Goal: Information Seeking & Learning: Compare options

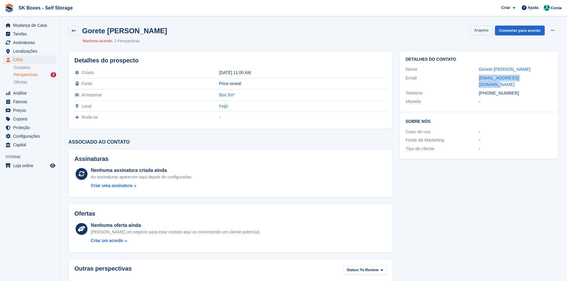
click at [483, 30] on button "Arquivo" at bounding box center [481, 31] width 22 height 10
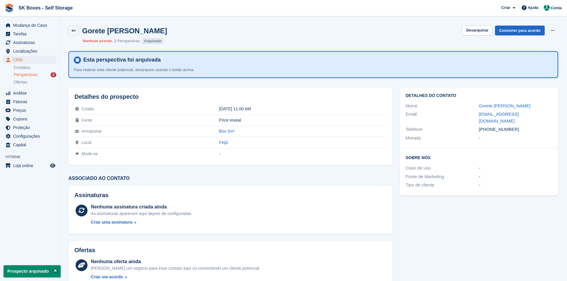
click at [41, 76] on div "Perspectivas 2" at bounding box center [35, 75] width 43 height 6
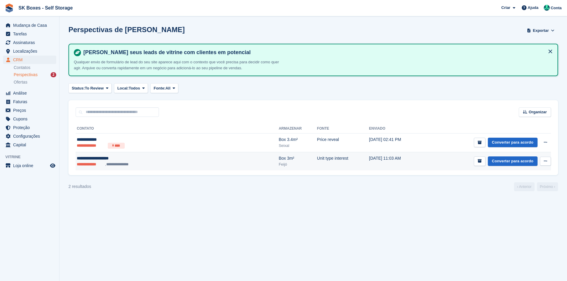
click at [173, 167] on ul "**********" at bounding box center [137, 165] width 121 height 6
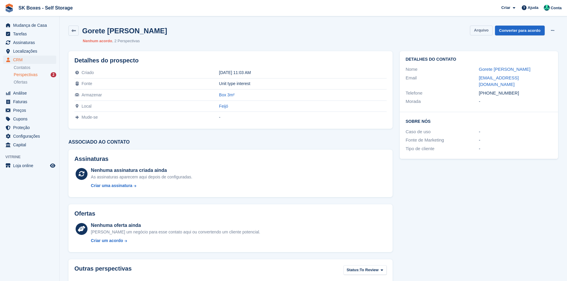
click at [476, 31] on button "Arquivo" at bounding box center [481, 31] width 22 height 10
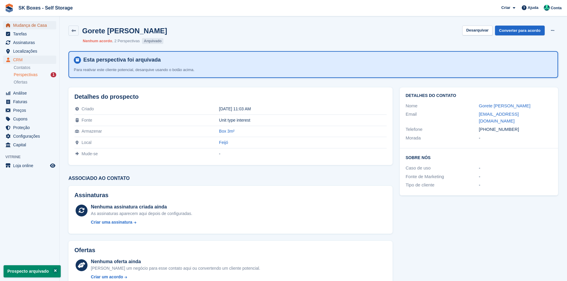
click at [23, 25] on span "Mudança de Casa" at bounding box center [31, 25] width 36 height 8
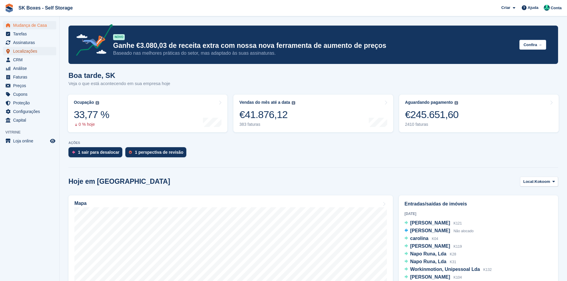
click at [32, 51] on span "Localizações" at bounding box center [31, 51] width 36 height 8
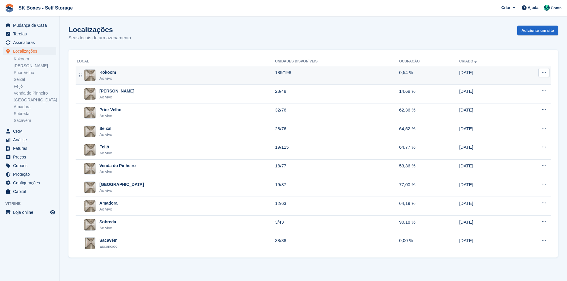
click at [135, 77] on div "Kokoom Ao vivo" at bounding box center [176, 75] width 198 height 12
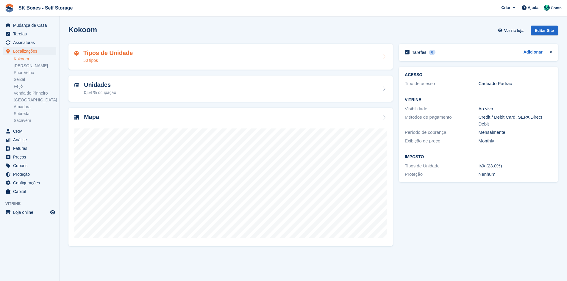
click at [137, 66] on div "Tipos de Unidade 50 tipos" at bounding box center [230, 57] width 324 height 26
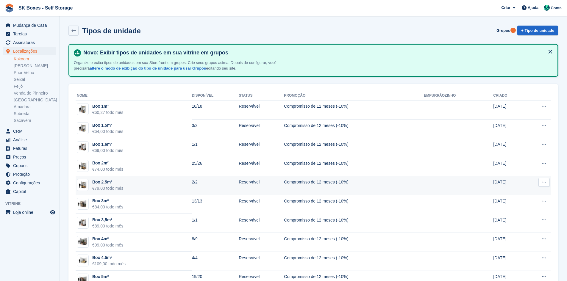
click at [160, 186] on td "Box 2.5m² €79,00 todo mês" at bounding box center [134, 185] width 116 height 19
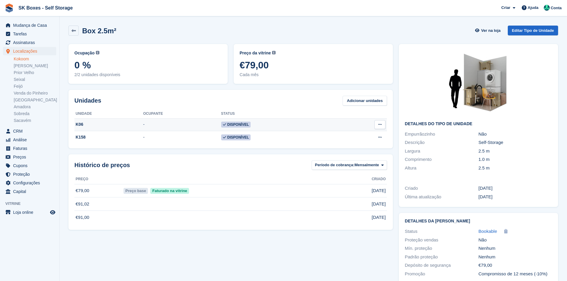
click at [85, 122] on div "K06" at bounding box center [108, 124] width 69 height 6
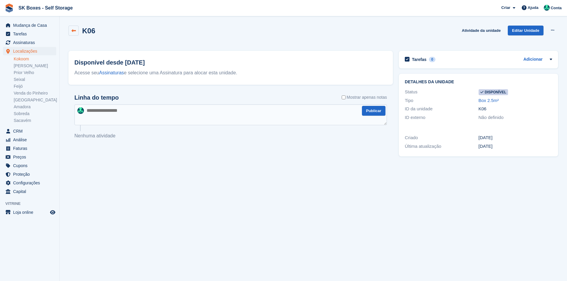
click at [70, 31] on link at bounding box center [73, 31] width 10 height 10
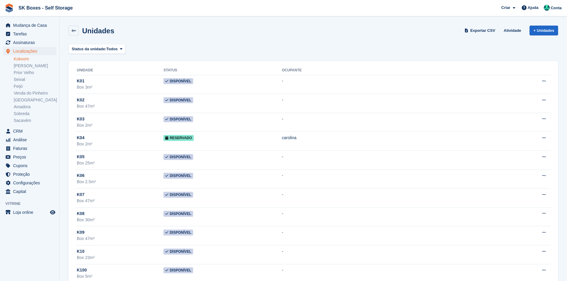
click at [27, 60] on link "Kokoom" at bounding box center [35, 59] width 43 height 6
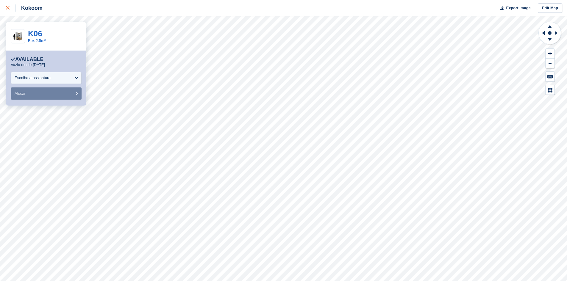
click at [11, 7] on div at bounding box center [11, 7] width 10 height 7
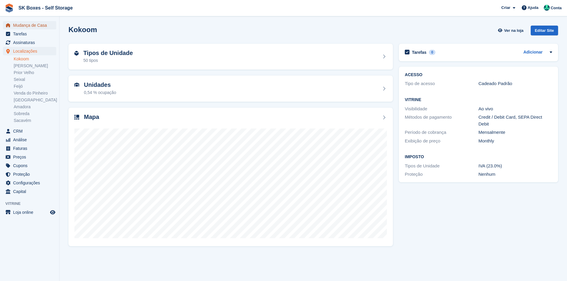
click at [42, 26] on span "Mudança de Casa" at bounding box center [31, 25] width 36 height 8
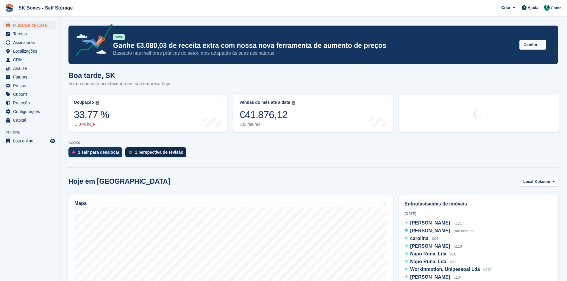
click at [143, 156] on div "1 perspectiva de revisão" at bounding box center [155, 152] width 61 height 10
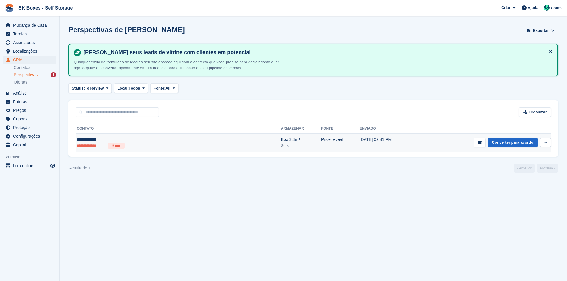
click at [146, 143] on ul "**********" at bounding box center [135, 146] width 116 height 6
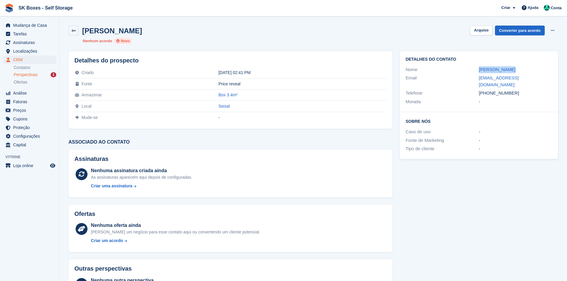
drag, startPoint x: 476, startPoint y: 68, endPoint x: 511, endPoint y: 66, distance: 35.2
click at [511, 66] on div "Nome Maria Moreira" at bounding box center [479, 69] width 146 height 9
copy div "Maria Moreira"
drag, startPoint x: 476, startPoint y: 78, endPoint x: 538, endPoint y: 81, distance: 62.0
click at [538, 81] on div "Email mjs.mariamoreira@gmail.com" at bounding box center [479, 81] width 146 height 15
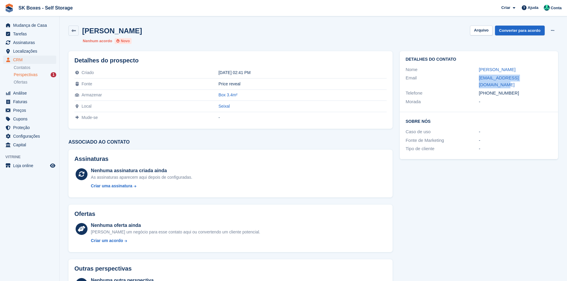
copy div "mjs.mariamoreira@gmail.com"
drag, startPoint x: 516, startPoint y: 87, endPoint x: 489, endPoint y: 89, distance: 26.5
click at [489, 90] on div "+351939964050" at bounding box center [515, 93] width 73 height 7
copy div "939964050"
click at [482, 35] on button "Arquivo" at bounding box center [481, 31] width 22 height 10
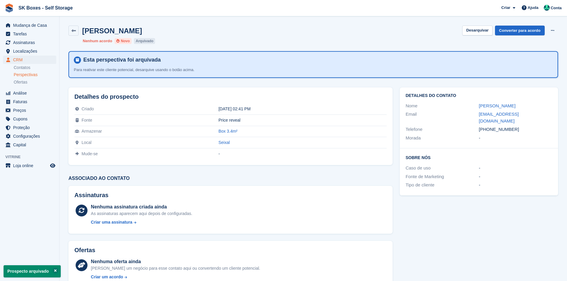
drag, startPoint x: 515, startPoint y: 126, endPoint x: 494, endPoint y: 127, distance: 21.4
click at [494, 127] on div "Telefone +351939964050" at bounding box center [479, 129] width 146 height 9
click at [517, 135] on div "-" at bounding box center [515, 138] width 73 height 7
drag, startPoint x: 513, startPoint y: 125, endPoint x: 489, endPoint y: 125, distance: 24.4
click at [489, 126] on div "+351939964050" at bounding box center [515, 129] width 73 height 7
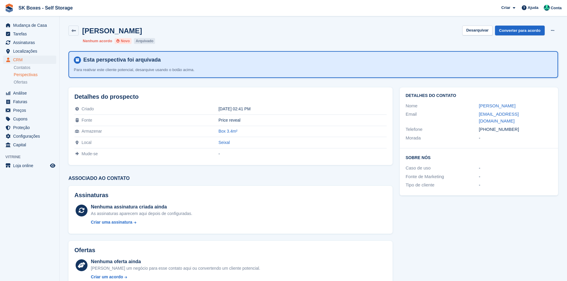
copy div "939964050"
click at [25, 53] on span "Localizações" at bounding box center [31, 51] width 36 height 8
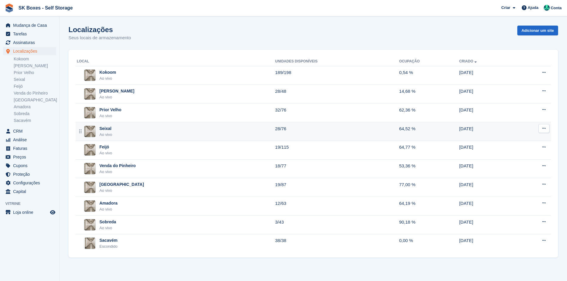
click at [98, 130] on div "Seixal Ao vivo" at bounding box center [176, 132] width 198 height 12
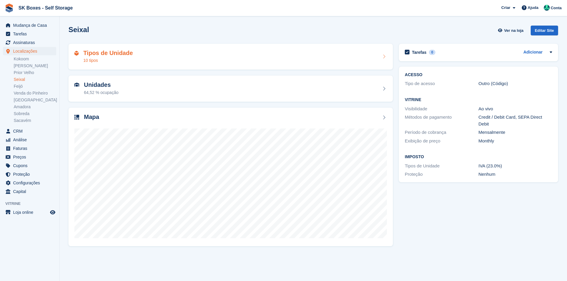
click at [112, 59] on div "10 tipos" at bounding box center [107, 60] width 49 height 6
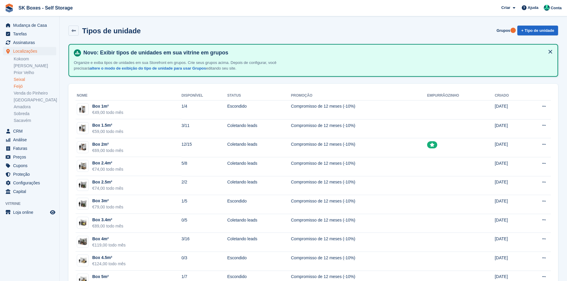
click at [22, 86] on link "Feijó" at bounding box center [35, 87] width 43 height 6
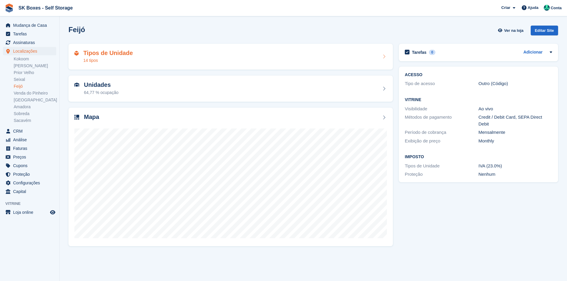
click at [122, 54] on h2 "Tipos de Unidade" at bounding box center [107, 53] width 49 height 7
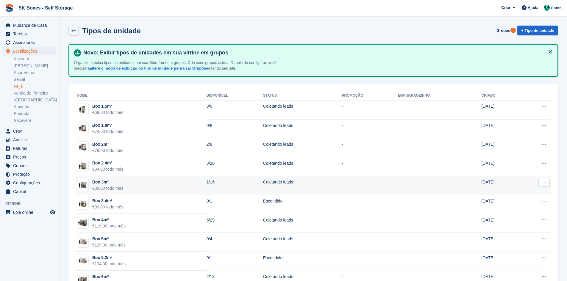
click at [154, 181] on td "Box 3m² €89,00 todo mês" at bounding box center [141, 185] width 131 height 19
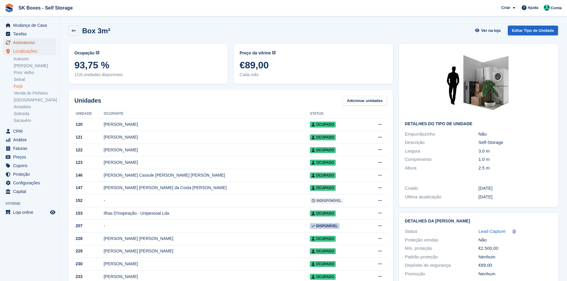
click at [28, 38] on span "Assinaturas" at bounding box center [31, 42] width 36 height 8
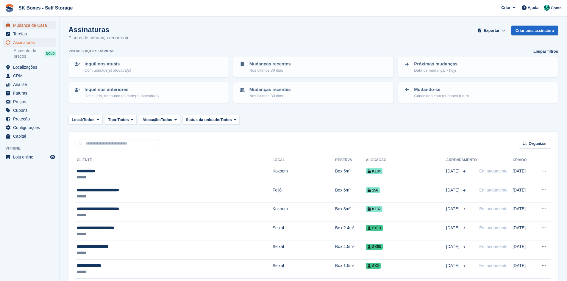
click at [37, 24] on span "Mudança de Casa" at bounding box center [31, 25] width 36 height 8
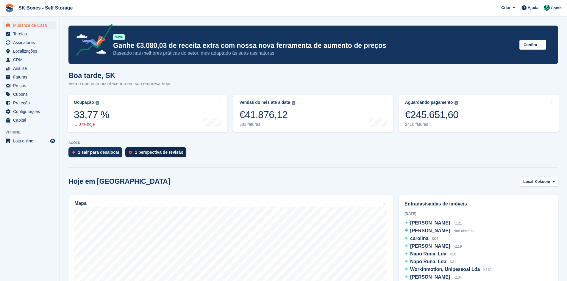
click at [148, 157] on div "1 perspectiva de revisão" at bounding box center [155, 152] width 61 height 10
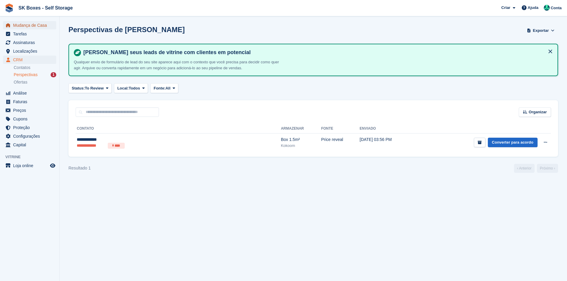
click at [40, 26] on span "Mudança de Casa" at bounding box center [31, 25] width 36 height 8
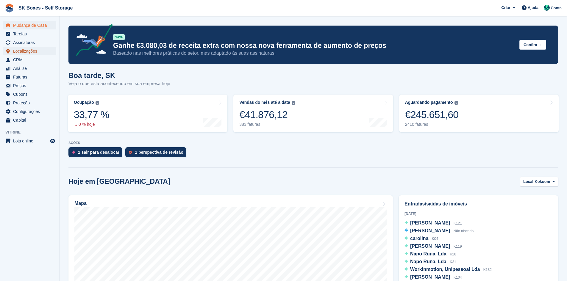
click at [22, 48] on span "Localizações" at bounding box center [31, 51] width 36 height 8
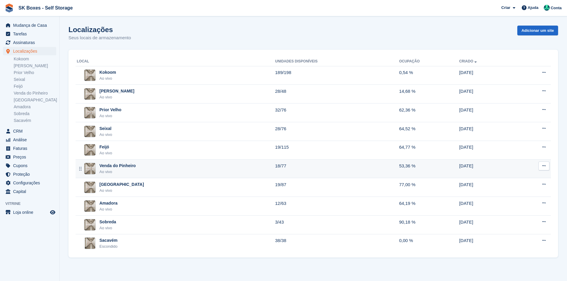
click at [123, 168] on div "Venda do Pinheiro" at bounding box center [117, 166] width 36 height 6
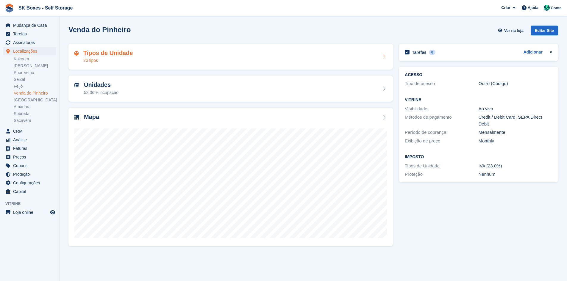
click at [151, 56] on div "Tipos de Unidade 26 tipos" at bounding box center [230, 57] width 312 height 14
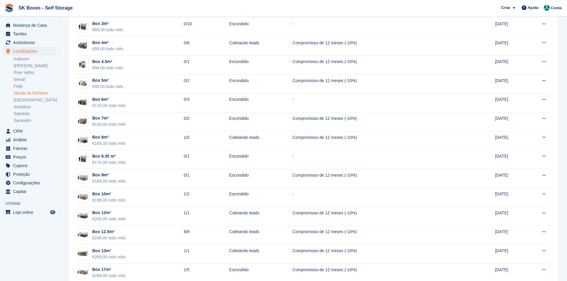
scroll to position [179, 0]
click at [28, 62] on ul "Kokoom Amadora II [GEOGRAPHIC_DATA] [GEOGRAPHIC_DATA] [GEOGRAPHIC_DATA] [GEOGRA…" at bounding box center [37, 90] width 46 height 68
click at [29, 60] on link "Kokoom" at bounding box center [35, 59] width 43 height 6
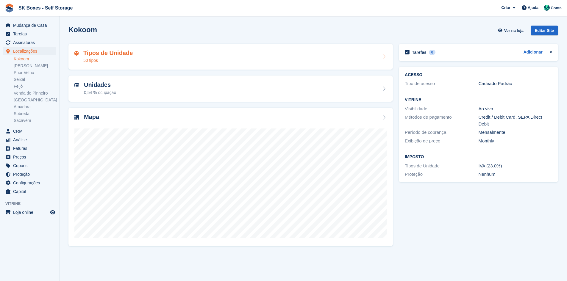
click at [117, 58] on div "50 tipos" at bounding box center [107, 60] width 49 height 6
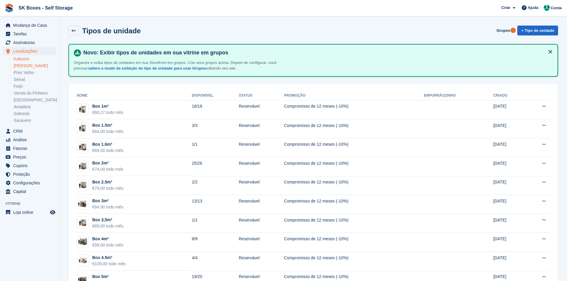
click at [28, 68] on link "[PERSON_NAME]" at bounding box center [35, 66] width 43 height 6
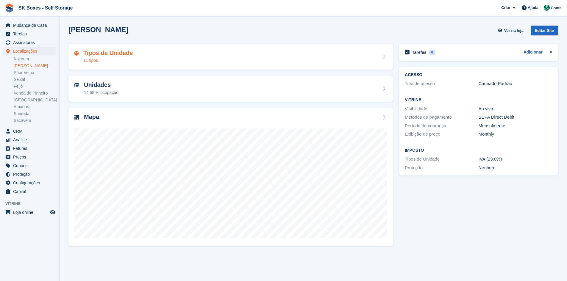
click at [142, 61] on div "Tipos de Unidade 11 tipos" at bounding box center [230, 57] width 312 height 14
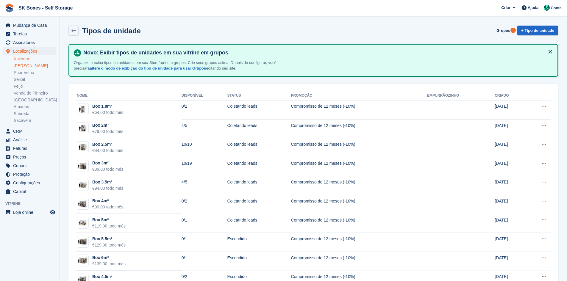
click at [22, 61] on link "Kokoom" at bounding box center [35, 59] width 43 height 6
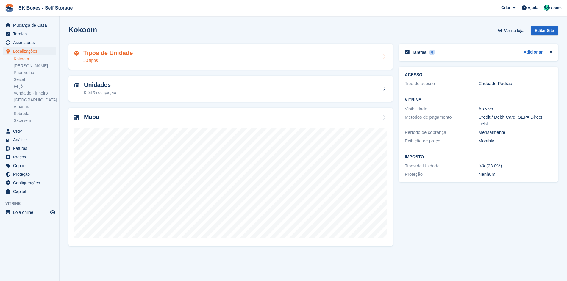
click at [164, 49] on div "Tipos de Unidade 50 tipos" at bounding box center [230, 57] width 324 height 26
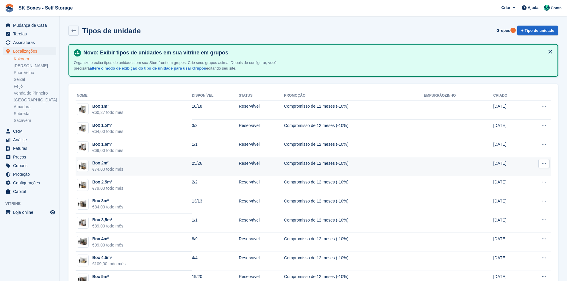
click at [159, 165] on td "Box 2m² €74,00 todo mês" at bounding box center [134, 166] width 116 height 19
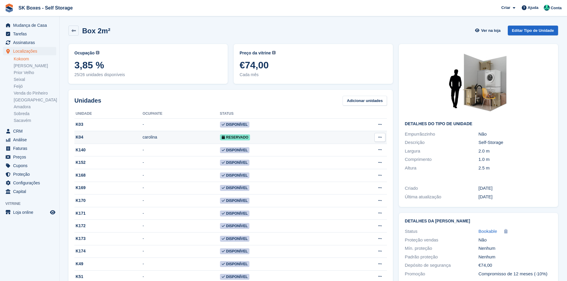
click at [179, 137] on div "carolina" at bounding box center [181, 137] width 77 height 6
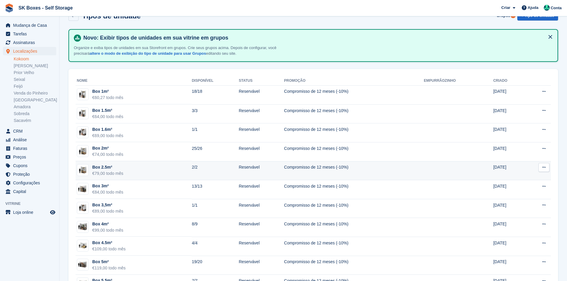
scroll to position [30, 0]
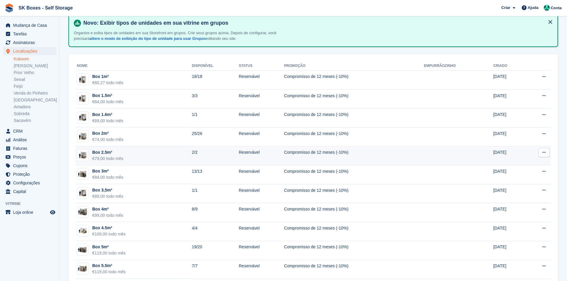
click at [109, 150] on div "Box 2.5m²" at bounding box center [107, 152] width 31 height 6
click at [134, 154] on td "Box 2.5m² €79,00 todo mês" at bounding box center [134, 155] width 116 height 19
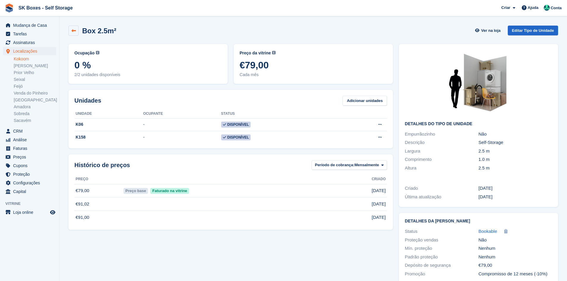
click at [75, 32] on icon at bounding box center [73, 31] width 4 height 4
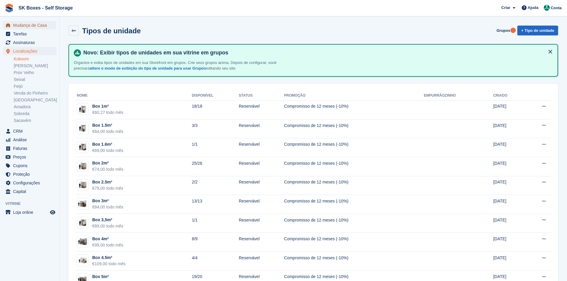
click at [37, 22] on span "Mudança de Casa" at bounding box center [31, 25] width 36 height 8
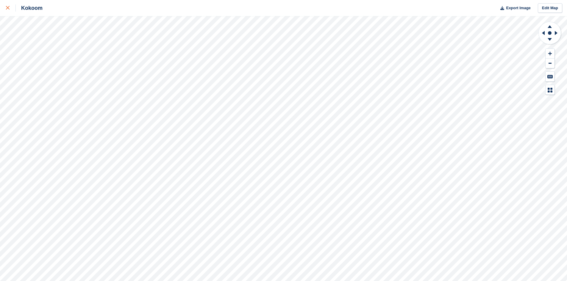
click at [1, 11] on link at bounding box center [8, 8] width 16 height 16
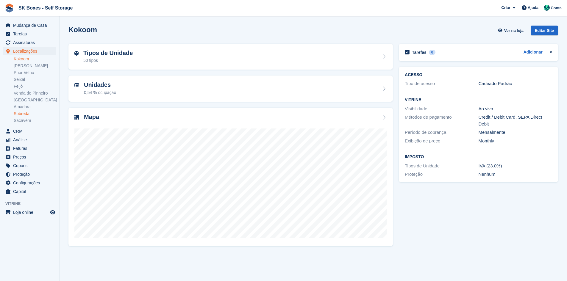
click at [25, 115] on link "Sobreda" at bounding box center [35, 114] width 43 height 6
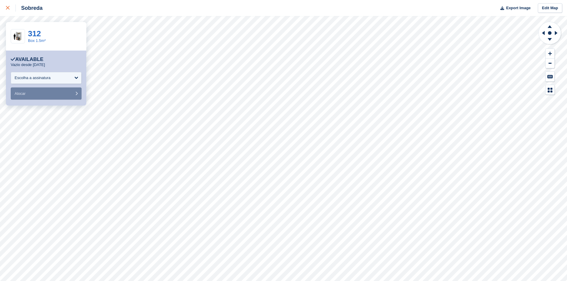
click at [10, 8] on div at bounding box center [11, 7] width 10 height 7
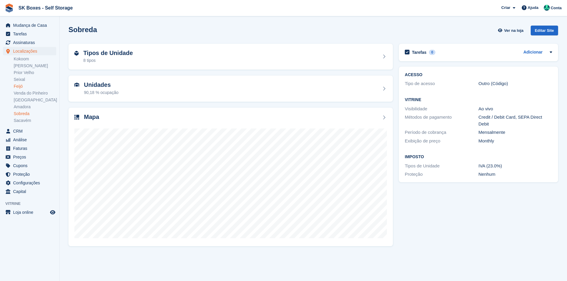
click at [16, 86] on link "Feijó" at bounding box center [35, 87] width 43 height 6
click at [195, 65] on div "Tipos de Unidade 14 tipos" at bounding box center [230, 57] width 324 height 26
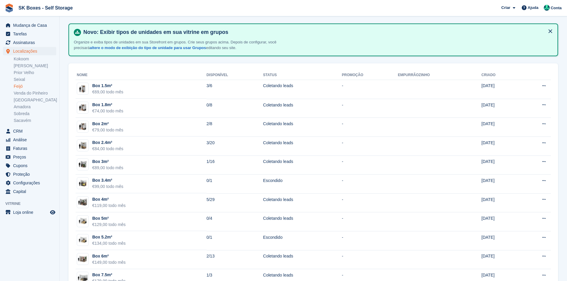
scroll to position [60, 0]
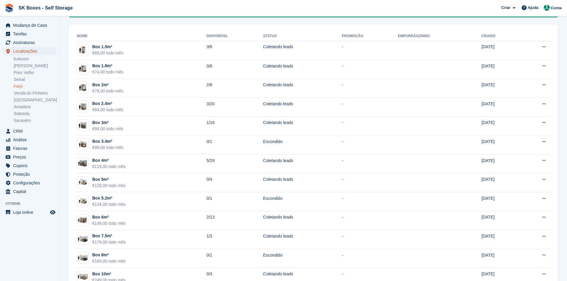
click at [32, 54] on span "Localizações" at bounding box center [31, 51] width 36 height 8
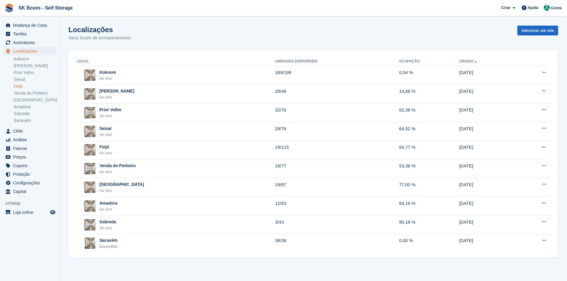
click at [24, 85] on link "Feijó" at bounding box center [35, 87] width 43 height 6
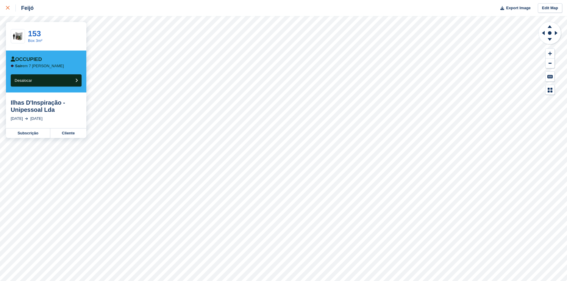
click at [9, 8] on icon at bounding box center [8, 8] width 4 height 4
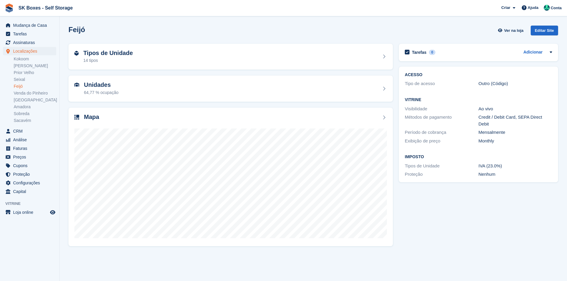
click at [31, 87] on link "Feijó" at bounding box center [35, 87] width 43 height 6
click at [173, 54] on div "Tipos de Unidade 14 tipos" at bounding box center [230, 57] width 312 height 14
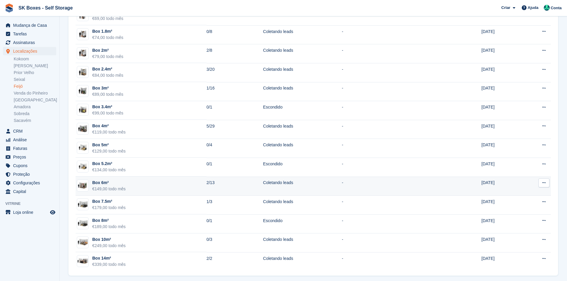
scroll to position [98, 0]
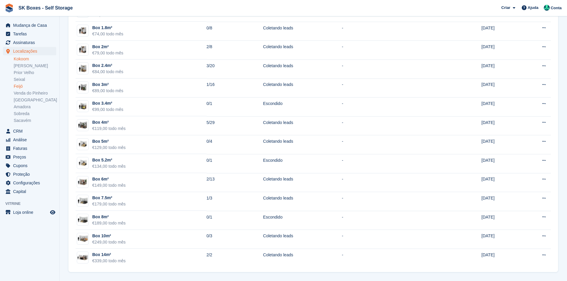
click at [22, 61] on link "Kokoom" at bounding box center [35, 59] width 43 height 6
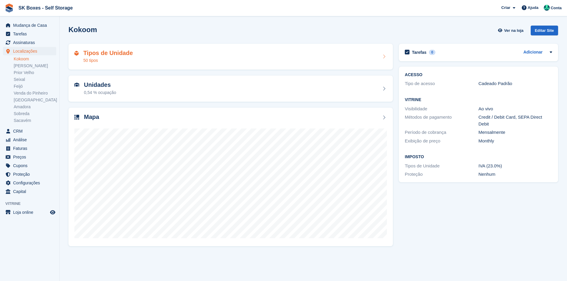
click at [116, 63] on div "50 tipos" at bounding box center [107, 60] width 49 height 6
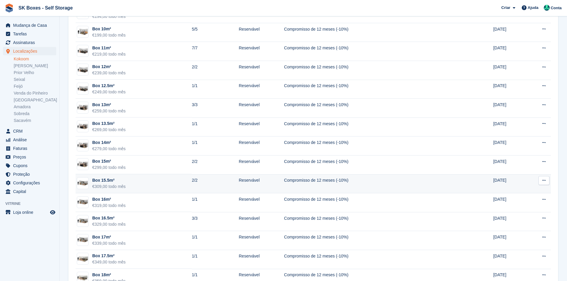
scroll to position [417, 0]
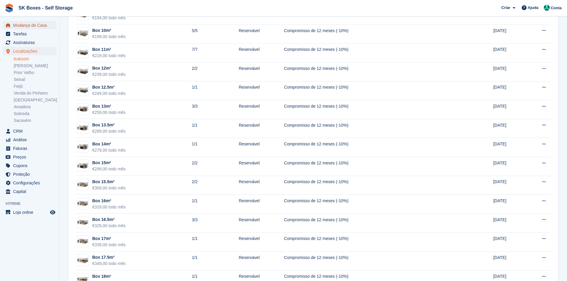
click at [23, 25] on span "Mudança de Casa" at bounding box center [31, 25] width 36 height 8
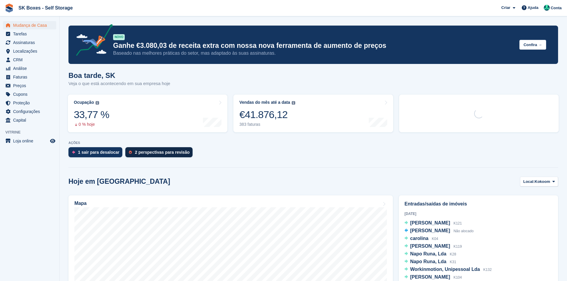
click at [135, 151] on div "2 perspectivas para revisão" at bounding box center [162, 152] width 55 height 5
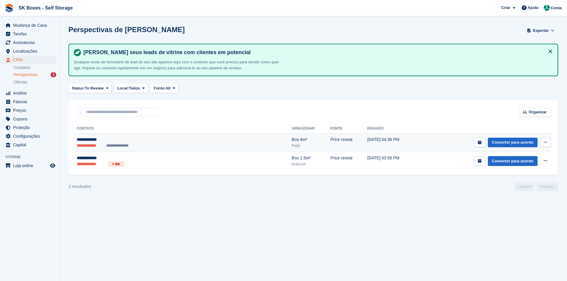
drag, startPoint x: 146, startPoint y: 143, endPoint x: 143, endPoint y: 146, distance: 3.6
click at [146, 143] on ul "**********" at bounding box center [140, 146] width 127 height 6
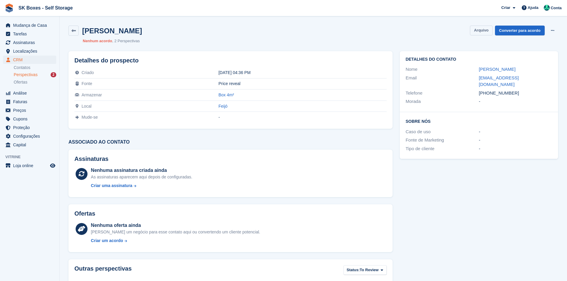
click at [477, 33] on button "Arquivo" at bounding box center [481, 31] width 22 height 10
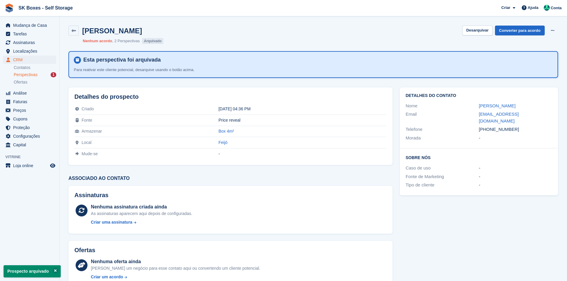
click at [32, 74] on span "Perspectivas" at bounding box center [26, 75] width 24 height 6
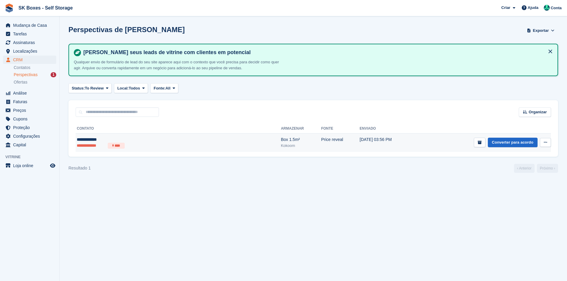
click at [143, 145] on ul "**********" at bounding box center [135, 146] width 116 height 6
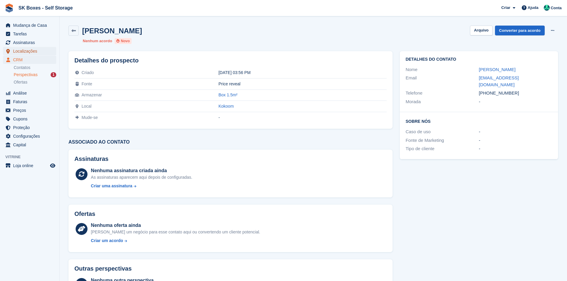
click at [38, 52] on span "Localizações" at bounding box center [31, 51] width 36 height 8
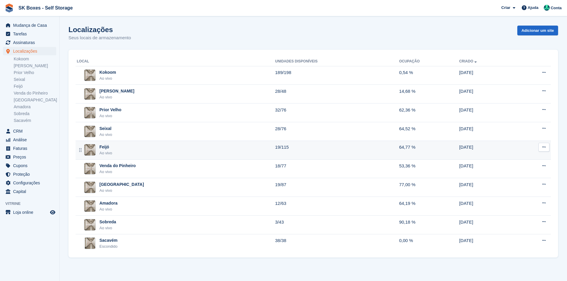
click at [136, 154] on div "Feijó Ao vivo" at bounding box center [176, 150] width 198 height 12
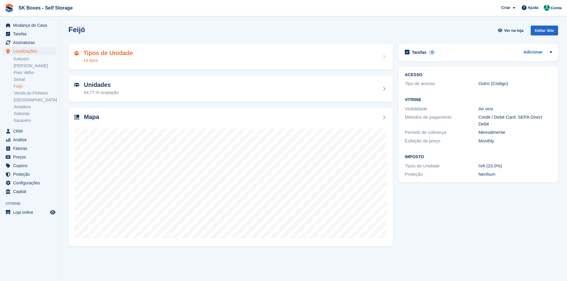
click at [127, 69] on div "Tipos de Unidade 14 tipos" at bounding box center [230, 57] width 324 height 26
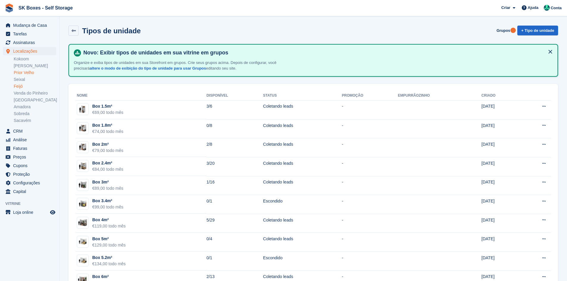
click at [21, 74] on link "Prior Velho" at bounding box center [35, 73] width 43 height 6
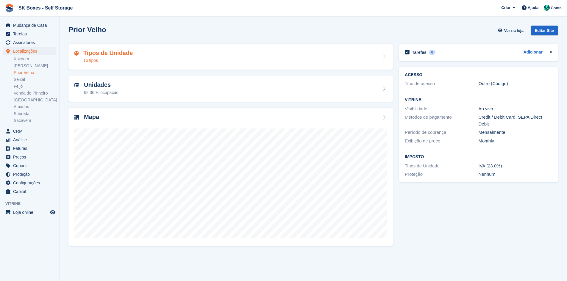
click at [237, 47] on div "Tipos de Unidade 16 tipos" at bounding box center [230, 57] width 324 height 26
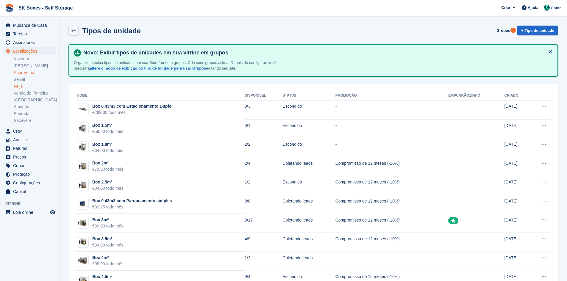
click at [24, 84] on link "Feijó" at bounding box center [35, 87] width 43 height 6
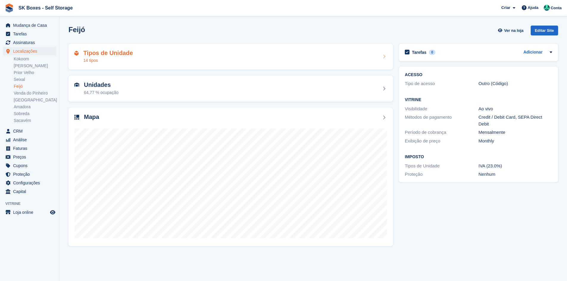
click at [162, 61] on div "Tipos de Unidade 14 tipos" at bounding box center [230, 57] width 312 height 14
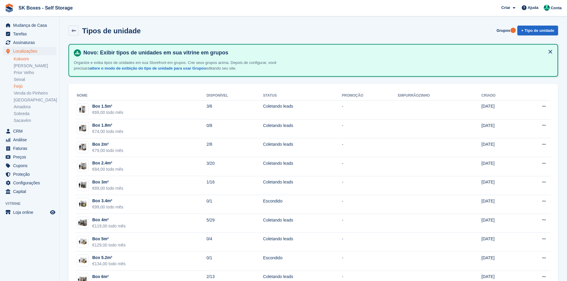
click at [19, 61] on link "Kokoom" at bounding box center [35, 59] width 43 height 6
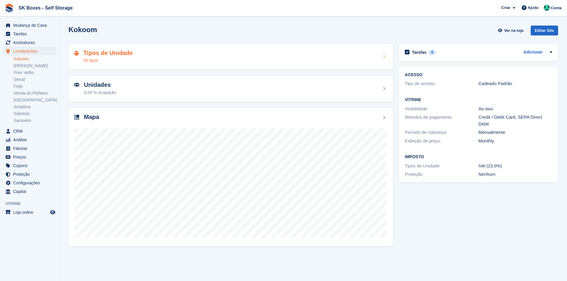
click at [146, 62] on div "Tipos de Unidade 50 tipos" at bounding box center [230, 57] width 312 height 14
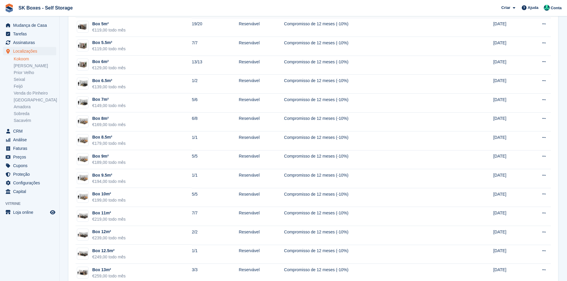
scroll to position [268, 0]
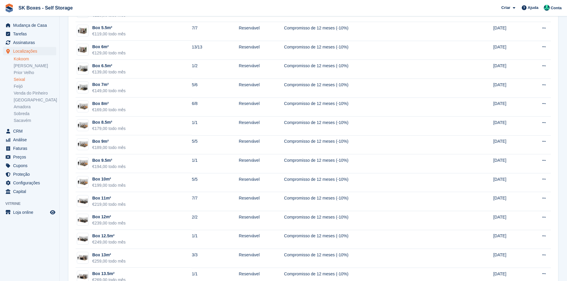
click at [24, 82] on link "Seixal" at bounding box center [35, 80] width 43 height 6
click at [19, 86] on link "Feijó" at bounding box center [35, 87] width 43 height 6
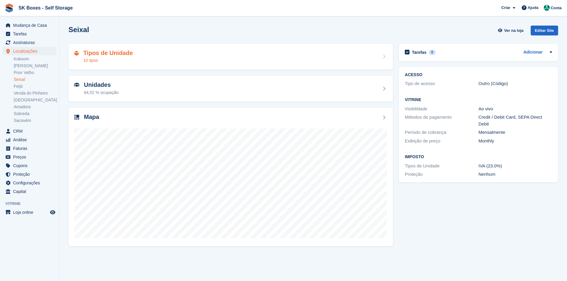
click at [121, 59] on div "10 tipos" at bounding box center [107, 60] width 49 height 6
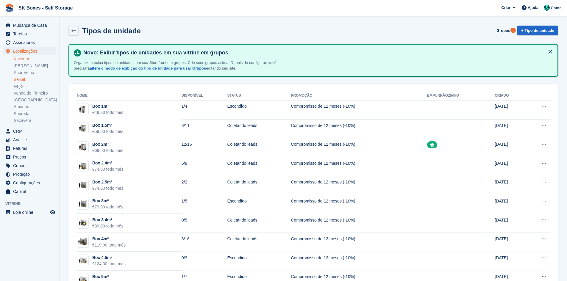
click at [31, 60] on link "Kokoom" at bounding box center [35, 59] width 43 height 6
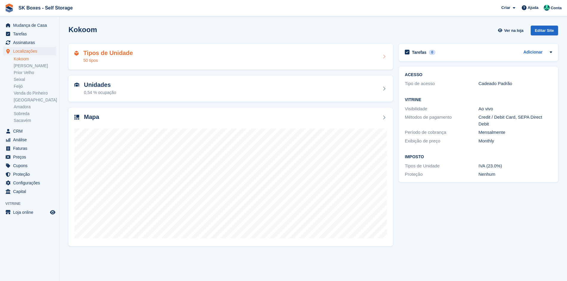
click at [93, 60] on div "50 tipos" at bounding box center [107, 60] width 49 height 6
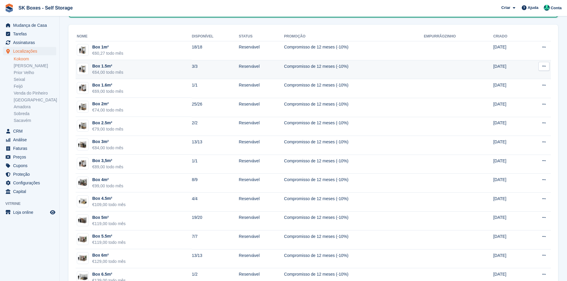
scroll to position [89, 0]
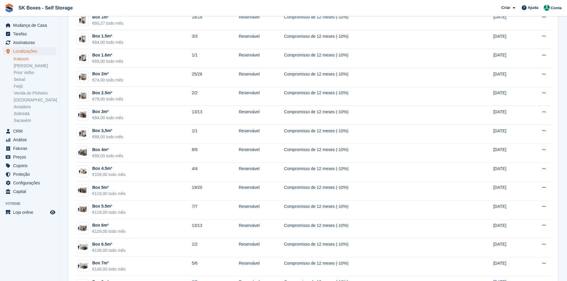
click at [21, 60] on link "Kokoom" at bounding box center [35, 59] width 43 height 6
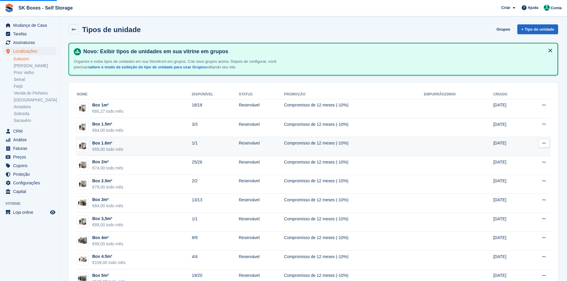
scroll to position [0, 0]
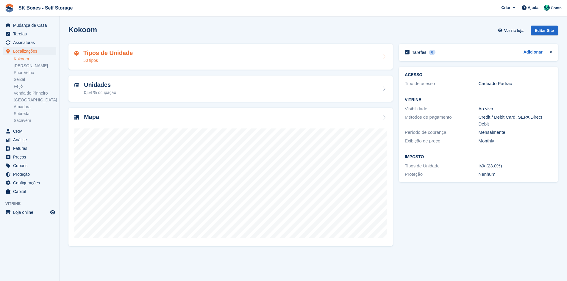
click at [118, 54] on h2 "Tipos de Unidade" at bounding box center [107, 53] width 49 height 7
